Goal: Information Seeking & Learning: Learn about a topic

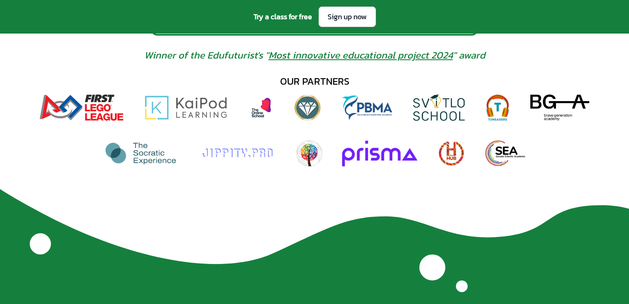
scroll to position [554, 0]
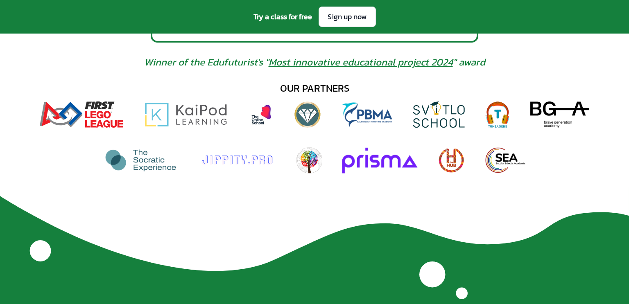
click at [292, 62] on link "Most innovative educational project 2024" at bounding box center [361, 62] width 184 height 14
click at [75, 102] on img at bounding box center [82, 115] width 84 height 26
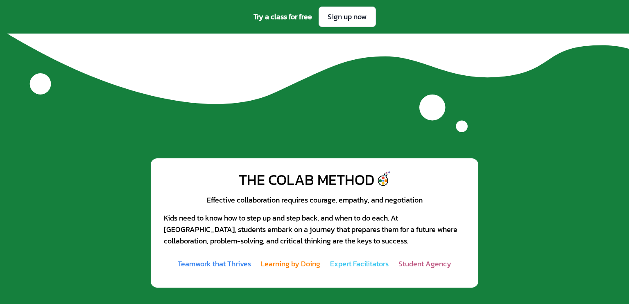
scroll to position [737, 0]
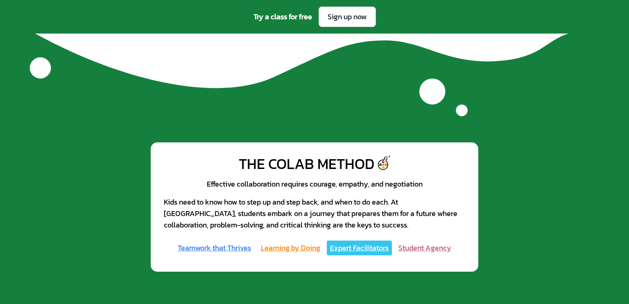
click at [354, 250] on link "Expert Facilitators" at bounding box center [359, 248] width 65 height 15
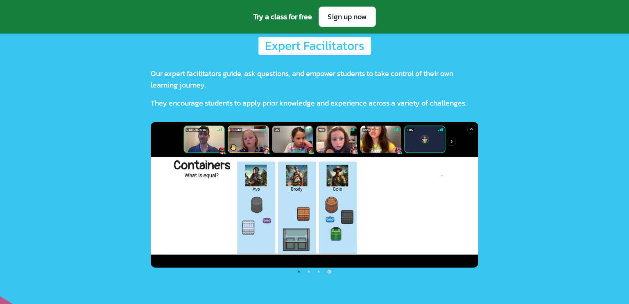
scroll to position [1932, 0]
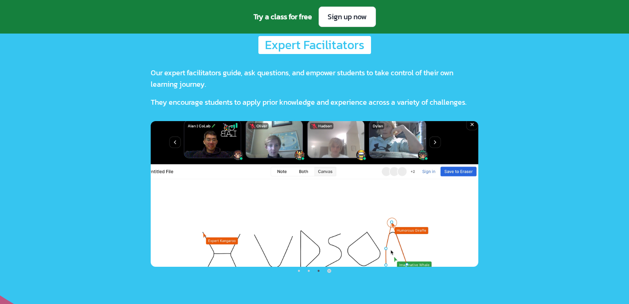
click at [415, 205] on img at bounding box center [315, 194] width 328 height 146
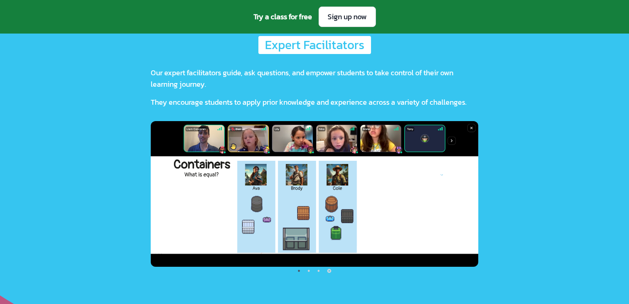
click at [420, 197] on img at bounding box center [315, 194] width 328 height 146
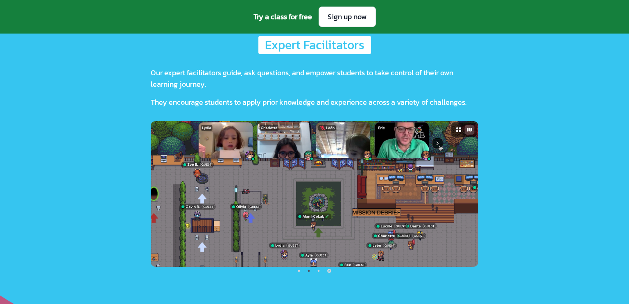
click at [420, 197] on img at bounding box center [315, 194] width 328 height 146
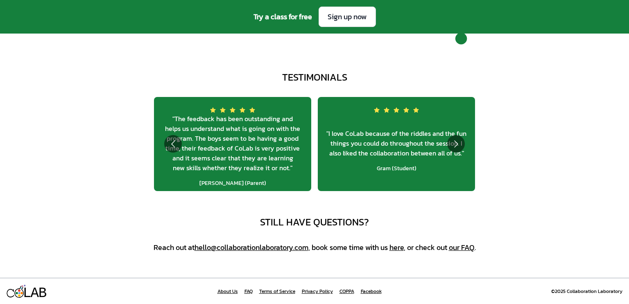
scroll to position [3019, 0]
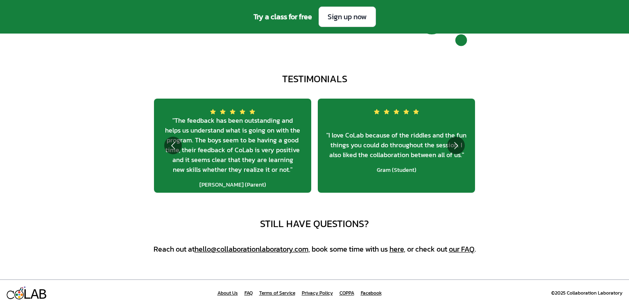
click at [456, 250] on link "our FAQ" at bounding box center [462, 249] width 26 height 11
click at [462, 134] on span "" I love CoLab because of the riddles and the fun things you could do throughou…" at bounding box center [397, 145] width 144 height 30
click at [454, 145] on button "Go to next slide" at bounding box center [456, 146] width 18 height 18
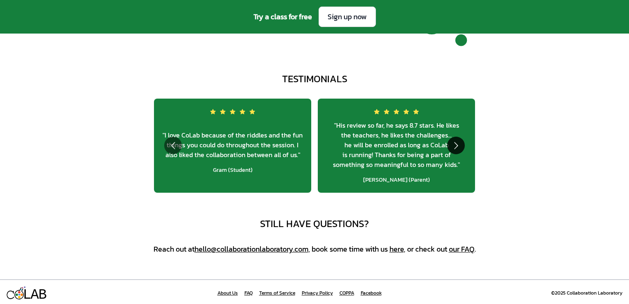
click at [454, 145] on button "Go to next slide" at bounding box center [456, 146] width 18 height 18
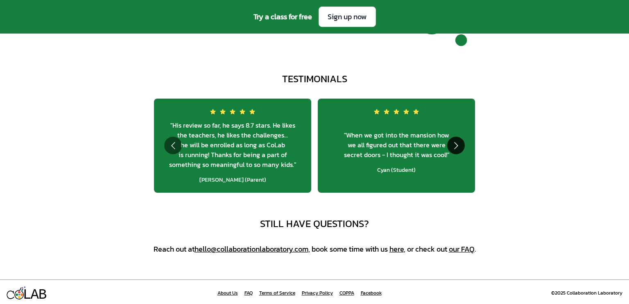
click at [454, 145] on button "Go to next slide" at bounding box center [456, 146] width 18 height 18
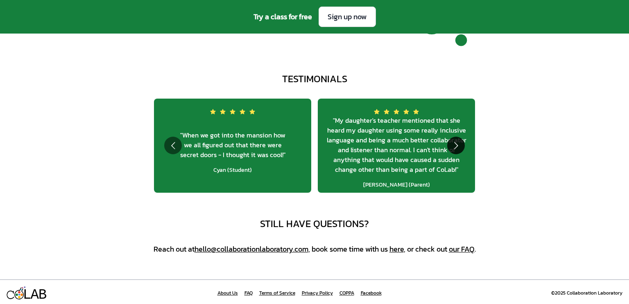
click at [454, 145] on button "Go to next slide" at bounding box center [456, 146] width 18 height 18
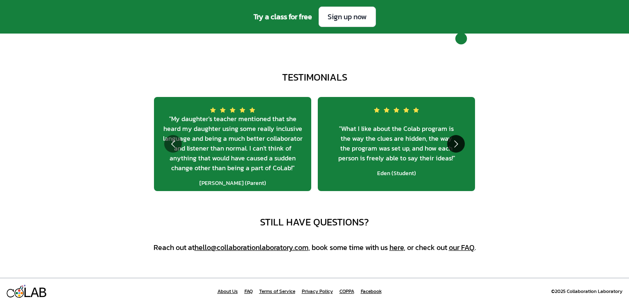
scroll to position [3020, 0]
click at [292, 248] on link "hello@​collaboration​laboratory​.com" at bounding box center [252, 248] width 114 height 11
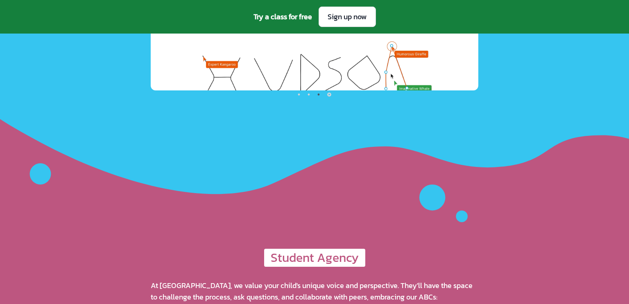
scroll to position [3021, 0]
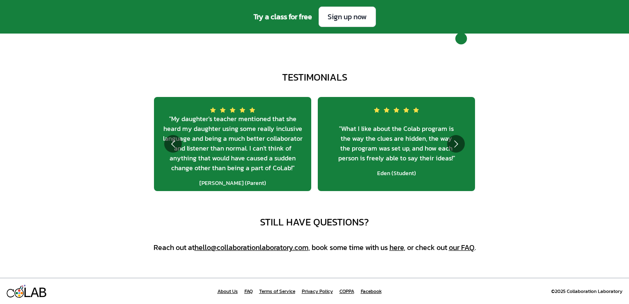
click at [304, 249] on link "hello@​collaboration​laboratory​.com" at bounding box center [252, 247] width 114 height 11
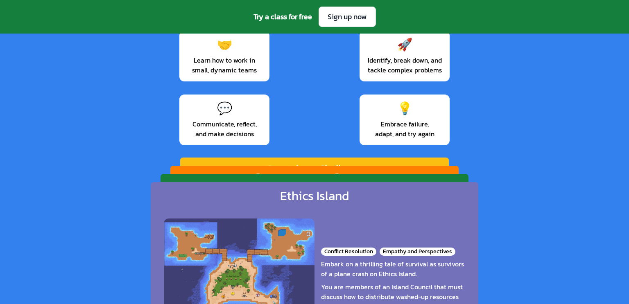
scroll to position [0, 0]
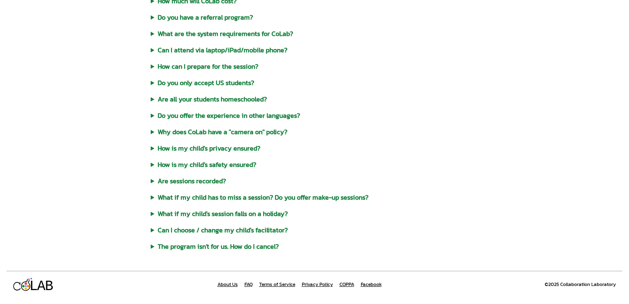
scroll to position [389, 0]
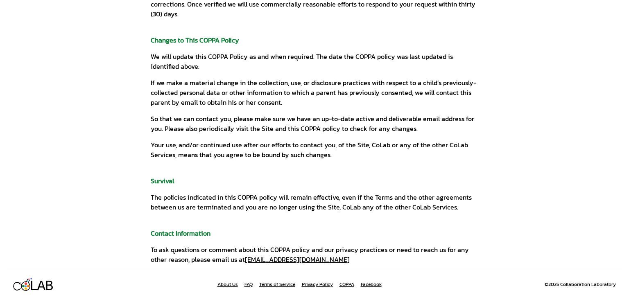
scroll to position [1045, 0]
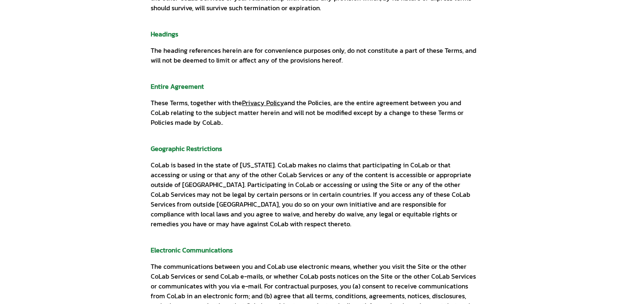
scroll to position [4552, 0]
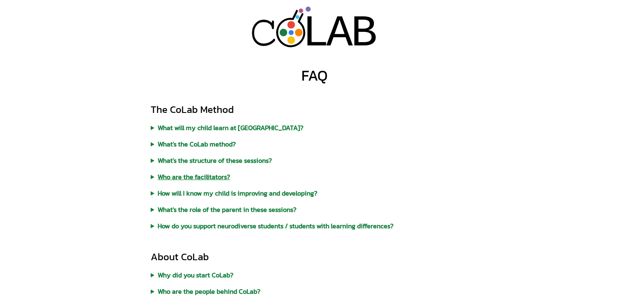
click at [221, 181] on summary "Who are the facilitators?" at bounding box center [315, 177] width 328 height 10
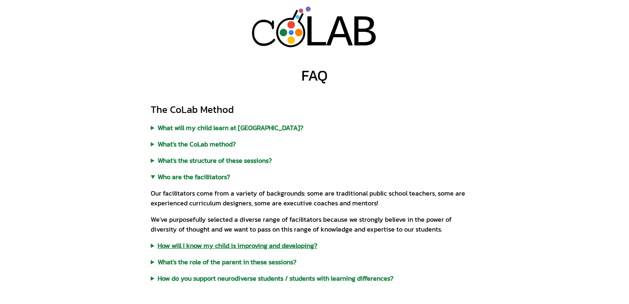
click at [218, 245] on summary "How will I know my child is improving and developing?" at bounding box center [315, 246] width 328 height 10
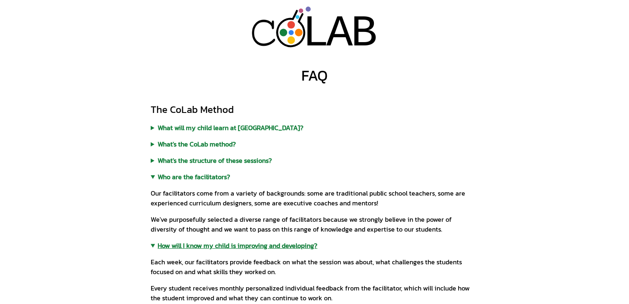
click at [202, 247] on summary "How will I know my child is improving and developing?" at bounding box center [315, 246] width 328 height 10
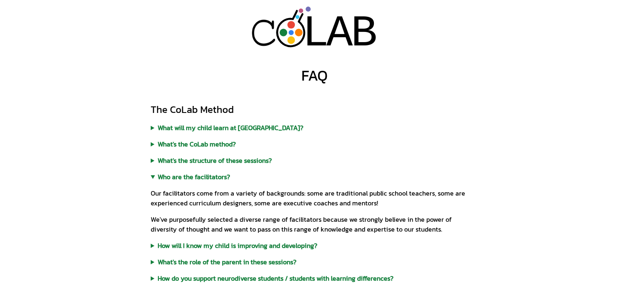
click at [220, 150] on div "The CoLab Method What will my child learn at CoLab? In addition to team work, c…" at bounding box center [315, 193] width 328 height 180
click at [217, 147] on summary "What's the CoLab method?" at bounding box center [315, 144] width 328 height 10
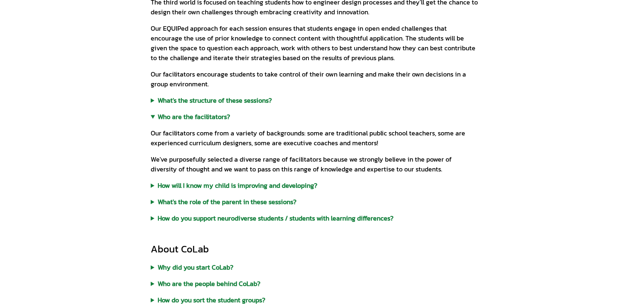
scroll to position [284, 0]
click at [219, 104] on div "The CoLab Method What will my child learn at CoLab? In addition to team work, c…" at bounding box center [315, 21] width 328 height 403
click at [214, 99] on summary "What's the structure of these sessions?" at bounding box center [315, 100] width 328 height 10
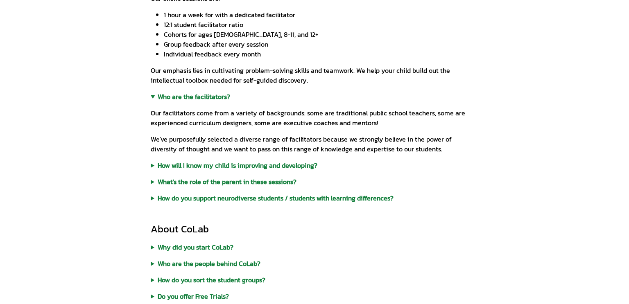
scroll to position [402, 0]
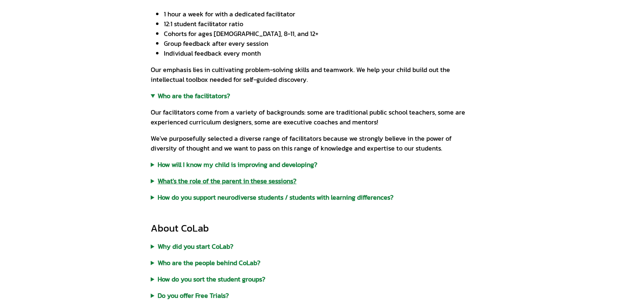
click at [192, 179] on summary "What's the role of the parent in these sessions?" at bounding box center [315, 181] width 328 height 10
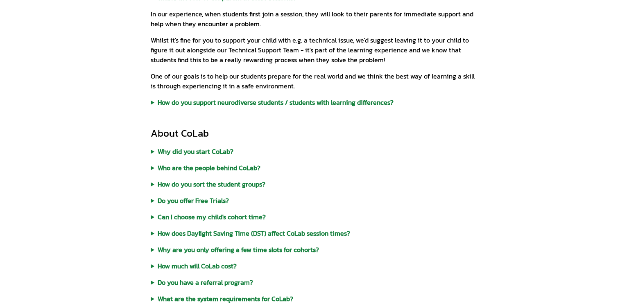
scroll to position [597, 0]
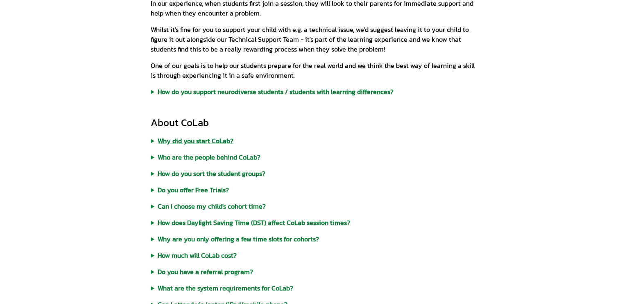
click at [192, 144] on summary "Why did you start CoLab?" at bounding box center [315, 141] width 328 height 10
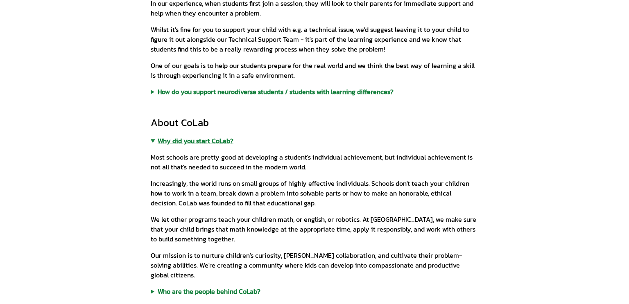
click at [190, 143] on summary "Why did you start CoLab?" at bounding box center [315, 141] width 328 height 10
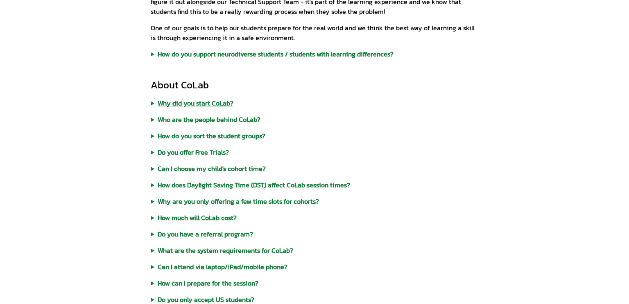
scroll to position [636, 0]
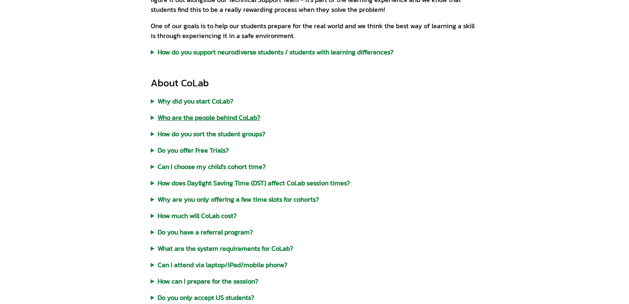
click at [190, 121] on summary "Who are the people behind CoLab?" at bounding box center [315, 118] width 328 height 10
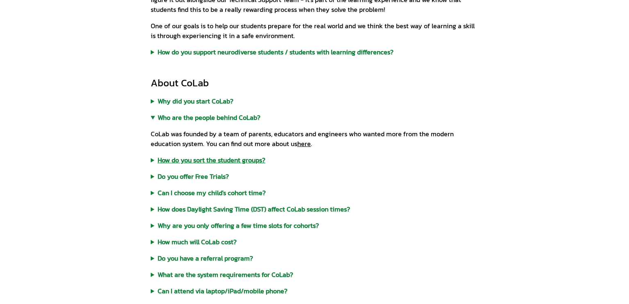
click at [266, 159] on summary "How do you sort the student groups?" at bounding box center [315, 160] width 328 height 10
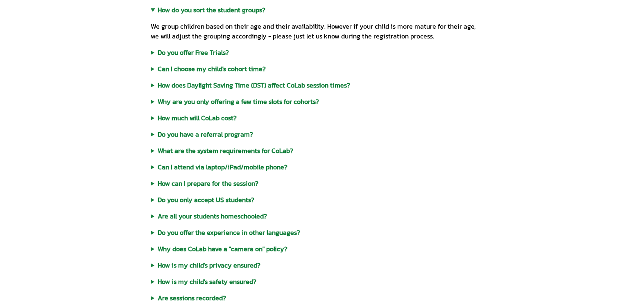
scroll to position [792, 0]
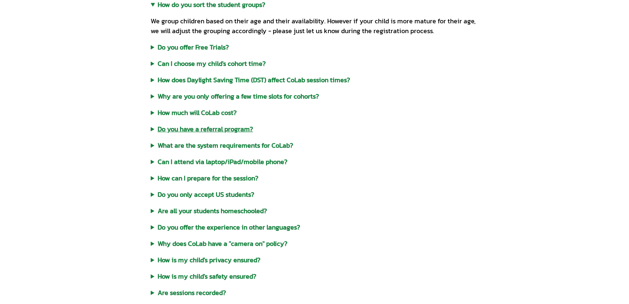
click at [225, 132] on summary "Do you have a referral program?" at bounding box center [315, 129] width 328 height 10
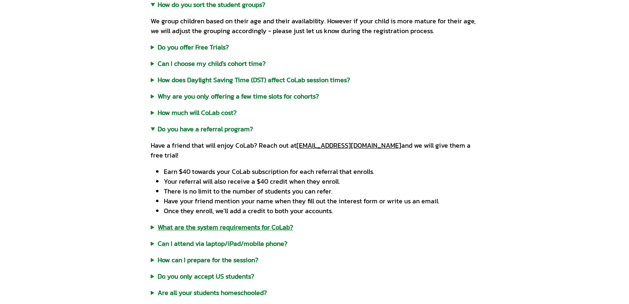
click at [232, 222] on summary "What are the system requirements for CoLab?" at bounding box center [315, 227] width 328 height 10
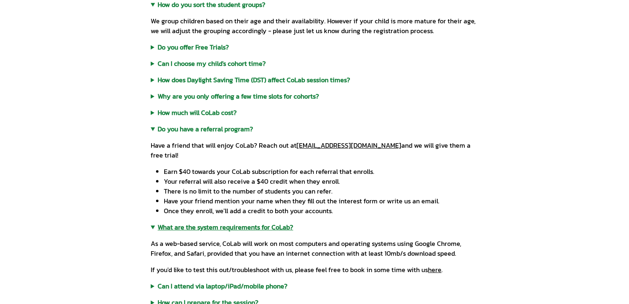
click at [232, 222] on summary "What are the system requirements for CoLab?" at bounding box center [315, 227] width 328 height 10
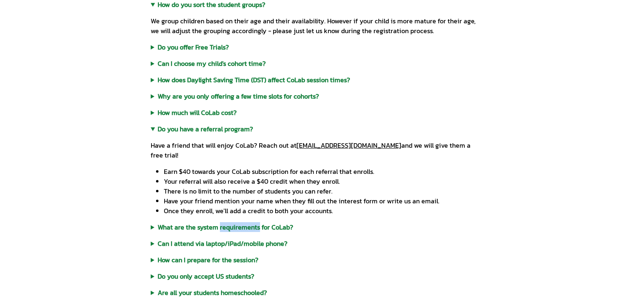
click at [215, 232] on div "About CoLab Why did you start CoLab? Most schools are pretty good at developing…" at bounding box center [315, 183] width 328 height 524
click at [211, 230] on summary "What are the system requirements for CoLab?" at bounding box center [315, 227] width 328 height 10
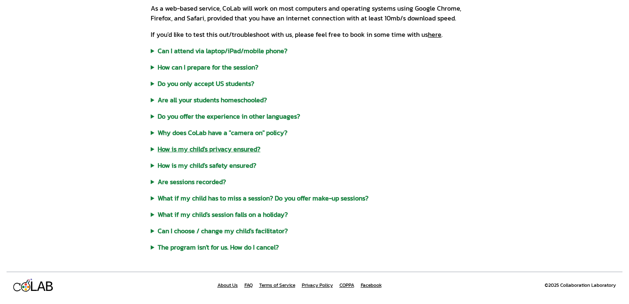
scroll to position [1028, 0]
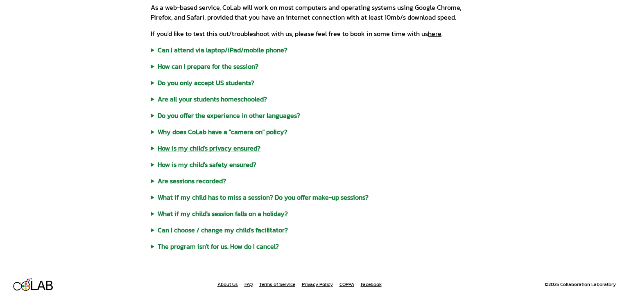
click at [212, 146] on summary "How is my child's privacy ensured?" at bounding box center [315, 148] width 328 height 10
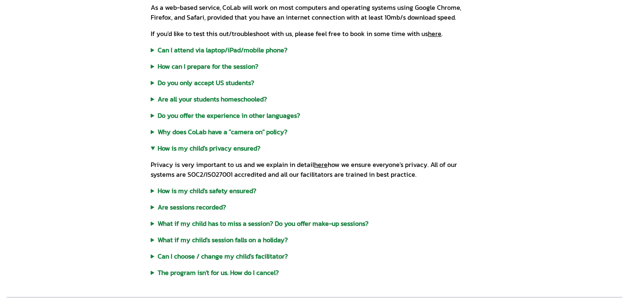
click at [207, 135] on summary "Why does CoLab have a "camera on" policy?" at bounding box center [315, 132] width 328 height 10
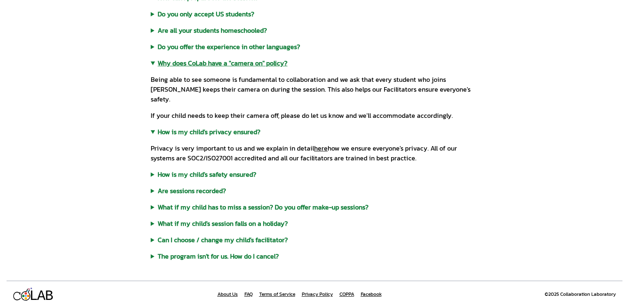
scroll to position [0, 0]
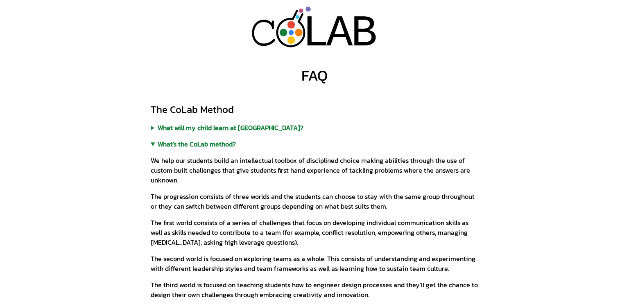
click at [326, 42] on div "L" at bounding box center [316, 33] width 27 height 53
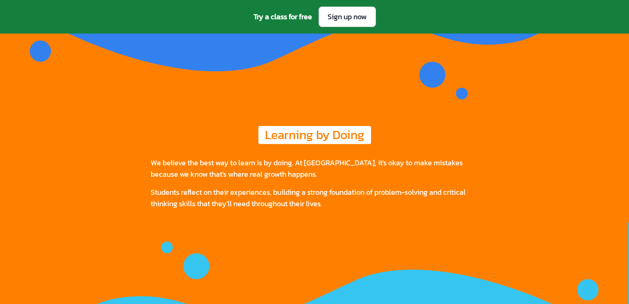
scroll to position [3021, 0]
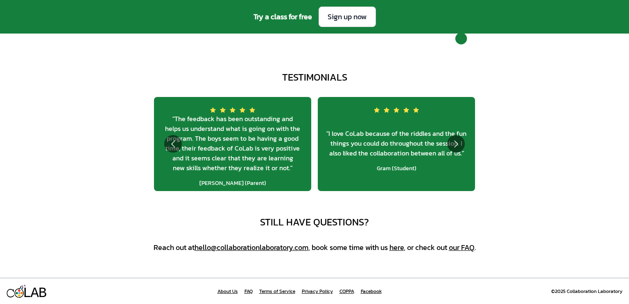
click at [363, 289] on link "Facebook" at bounding box center [371, 291] width 21 height 7
